Goal: Transaction & Acquisition: Book appointment/travel/reservation

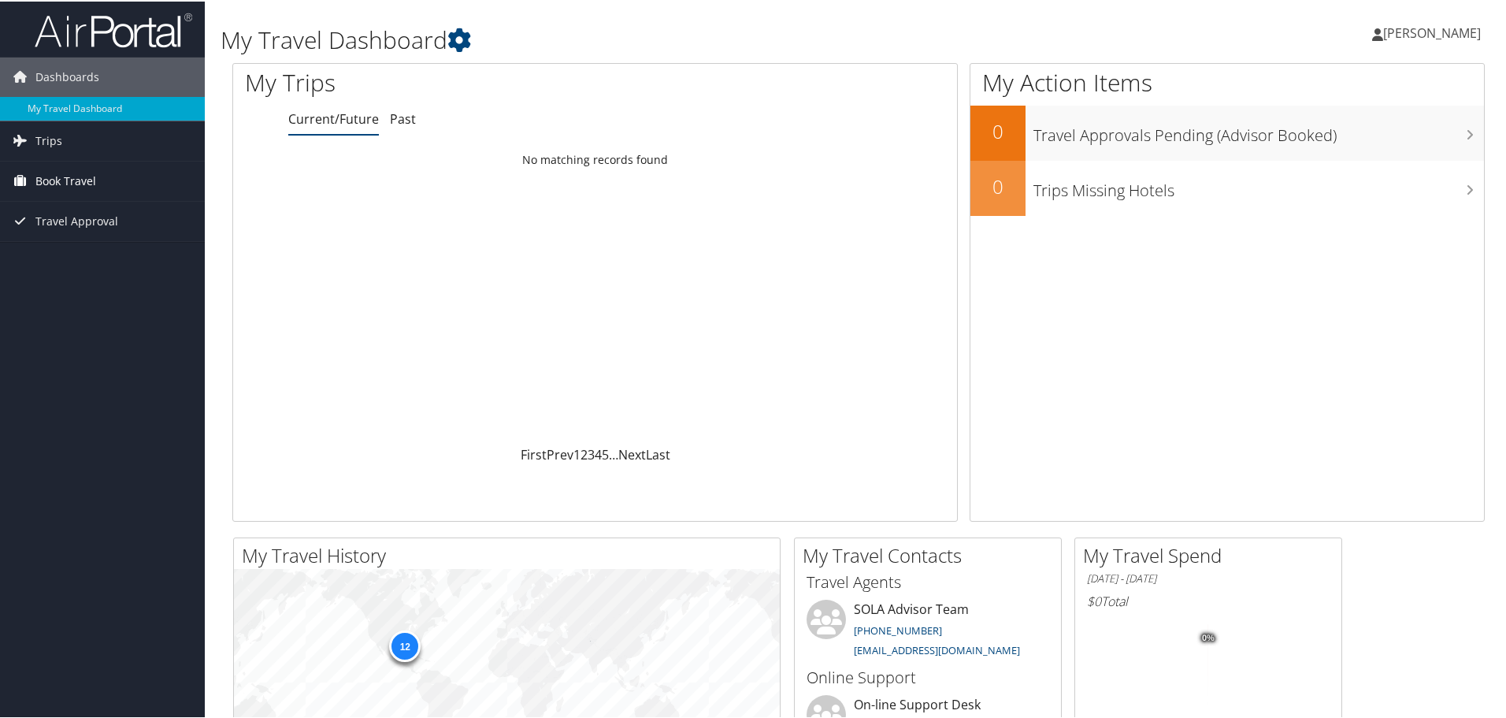
click at [96, 184] on link "Book Travel" at bounding box center [102, 179] width 205 height 39
click at [97, 239] on link "Book/Manage Online Trips" at bounding box center [102, 235] width 205 height 24
